Goal: Answer question/provide support

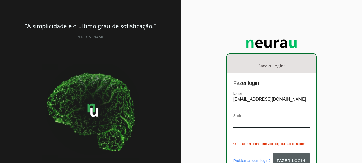
click at [289, 155] on button "Fazer login" at bounding box center [291, 160] width 37 height 16
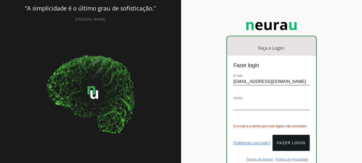
scroll to position [29, 0]
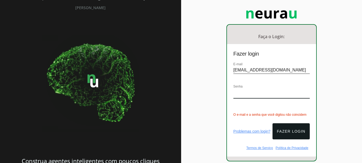
click at [212, 92] on div "Faça o Login: dashboard Ir para o dashboard Fazer login E-mail [EMAIL_ADDRESS][…" at bounding box center [271, 84] width 181 height 227
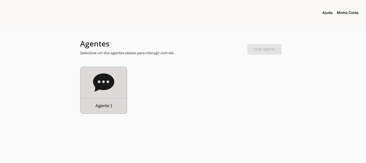
click at [104, 86] on icon at bounding box center [103, 82] width 21 height 18
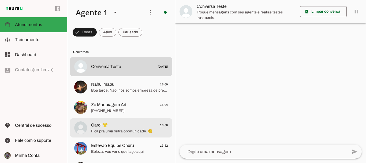
click at [108, 134] on span "Fica pra uma outra oportunidade. 😉" at bounding box center [129, 130] width 77 height 5
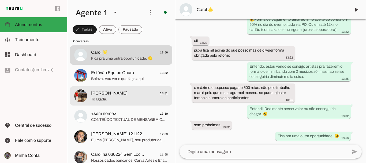
scroll to position [82, 0]
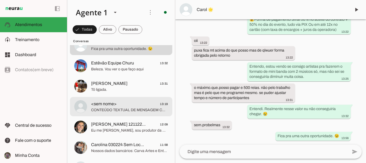
click at [125, 108] on span "CONTEÚDO TEXTUAL DE MENSAGEM COM IMAGEM (URL [URL][DOMAIN_NAME]) :" at bounding box center [129, 109] width 77 height 5
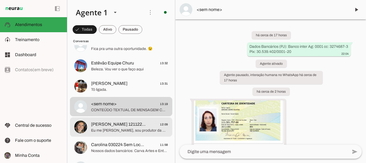
click at [117, 125] on span "[PERSON_NAME] 121122 [GEOGRAPHIC_DATA]" at bounding box center [118, 124] width 55 height 6
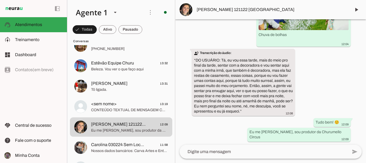
scroll to position [713, 0]
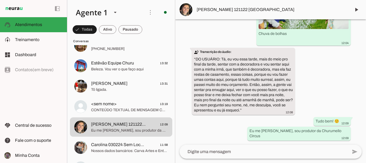
click at [182, 7] on img at bounding box center [186, 9] width 13 height 13
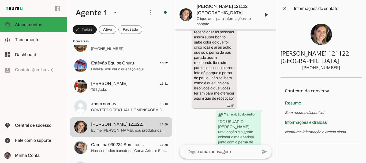
scroll to position [1243, 0]
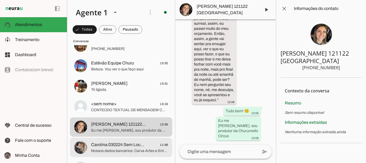
click at [108, 146] on span "Carolina 030224 Sem Local Clientechuru" at bounding box center [118, 144] width 55 height 6
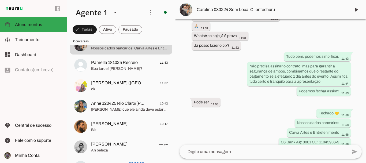
scroll to position [921, 0]
